Goal: Browse casually

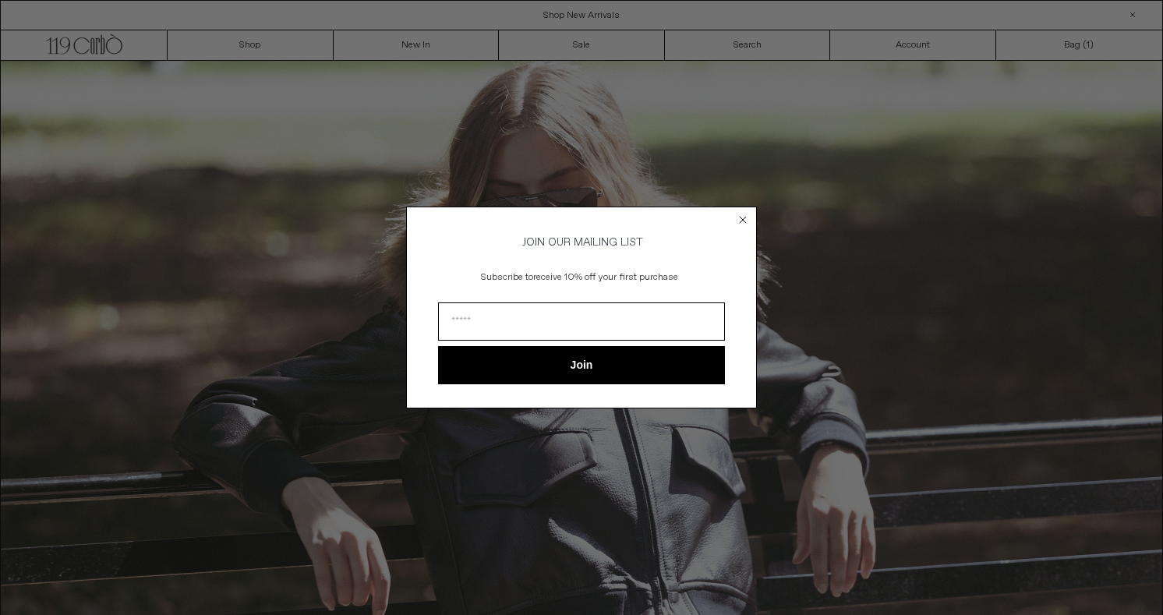
click at [746, 219] on icon "Close dialog" at bounding box center [743, 220] width 6 height 6
